Goal: Register for event/course

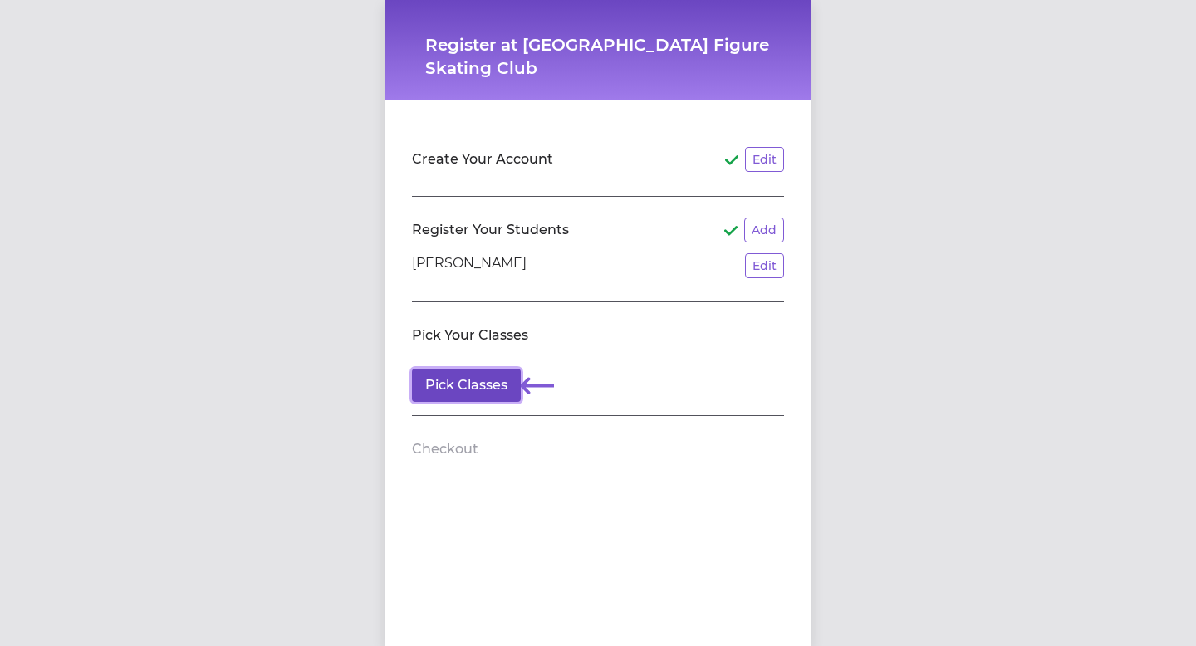
click at [502, 389] on button "Pick Classes" at bounding box center [466, 385] width 109 height 33
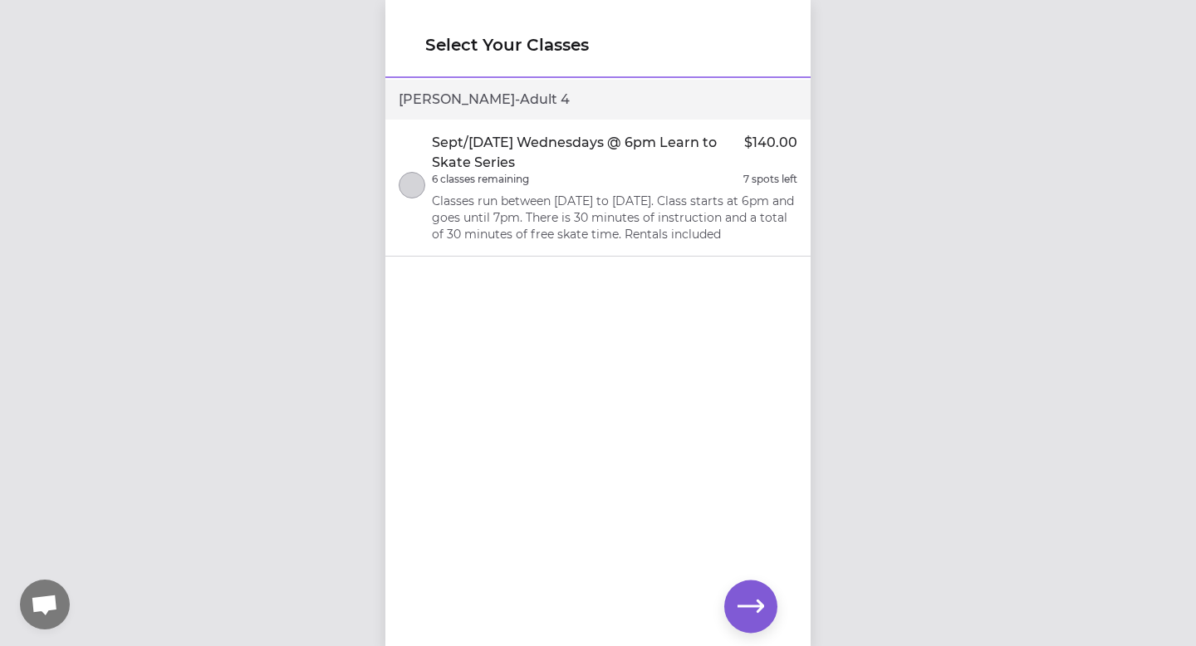
click at [424, 192] on div at bounding box center [412, 188] width 27 height 32
click at [746, 600] on icon "button" at bounding box center [751, 606] width 27 height 27
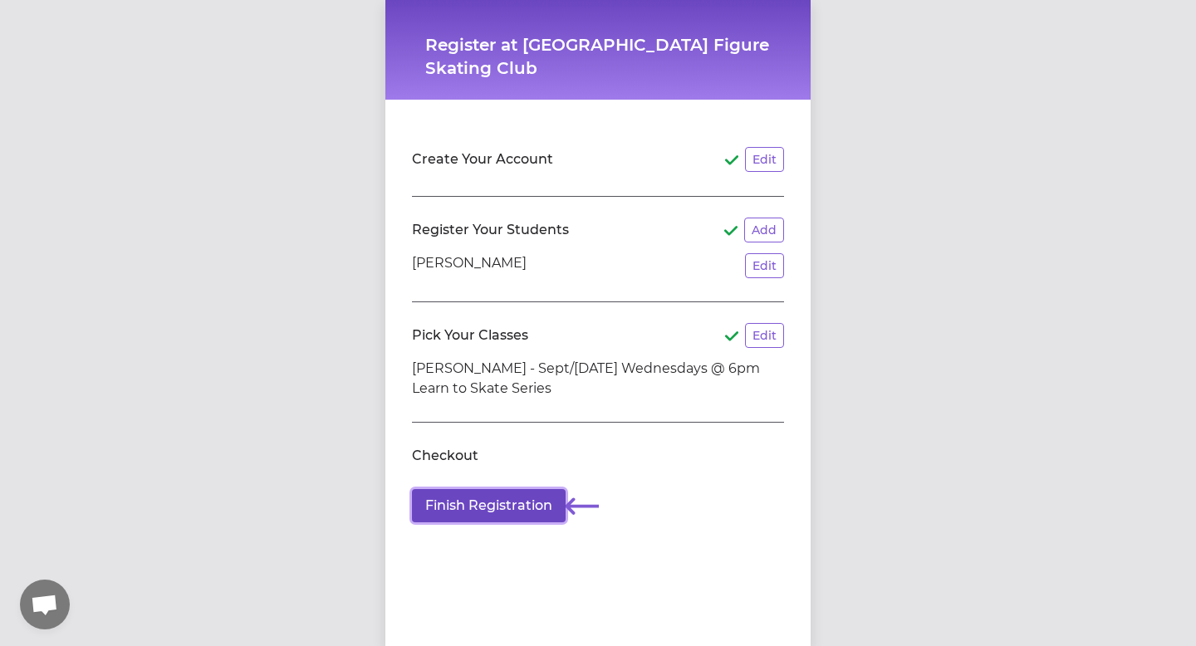
click at [517, 509] on button "Finish Registration" at bounding box center [489, 505] width 154 height 33
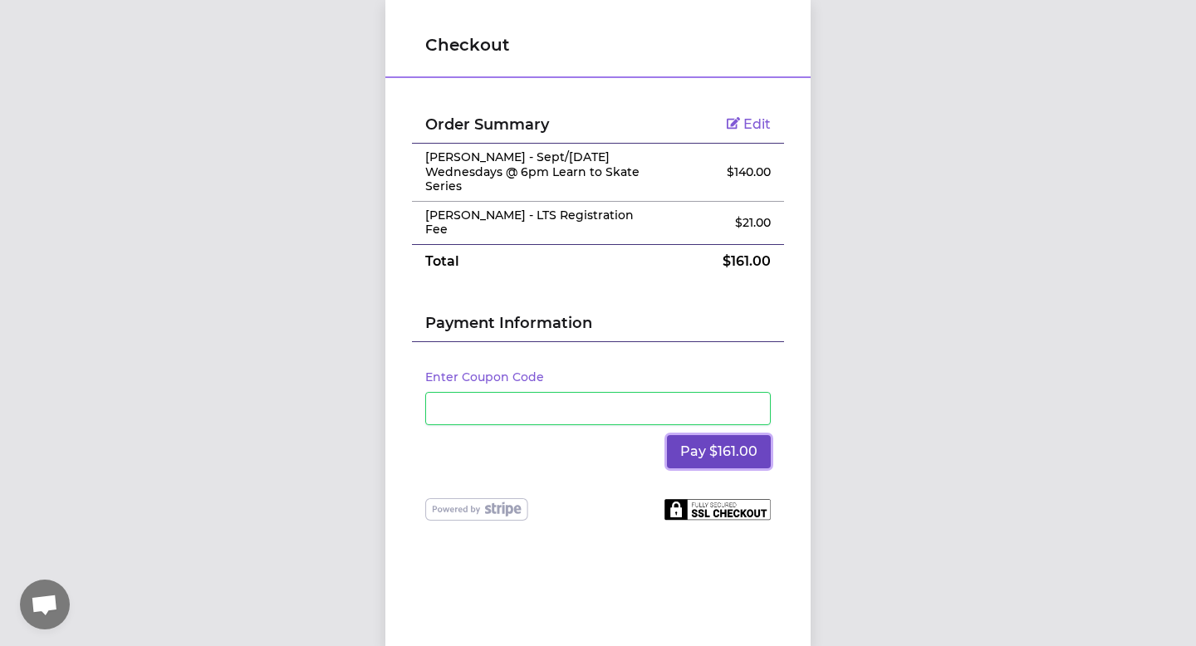
click at [686, 437] on button "Pay $161.00" at bounding box center [719, 451] width 104 height 33
